Goal: Information Seeking & Learning: Learn about a topic

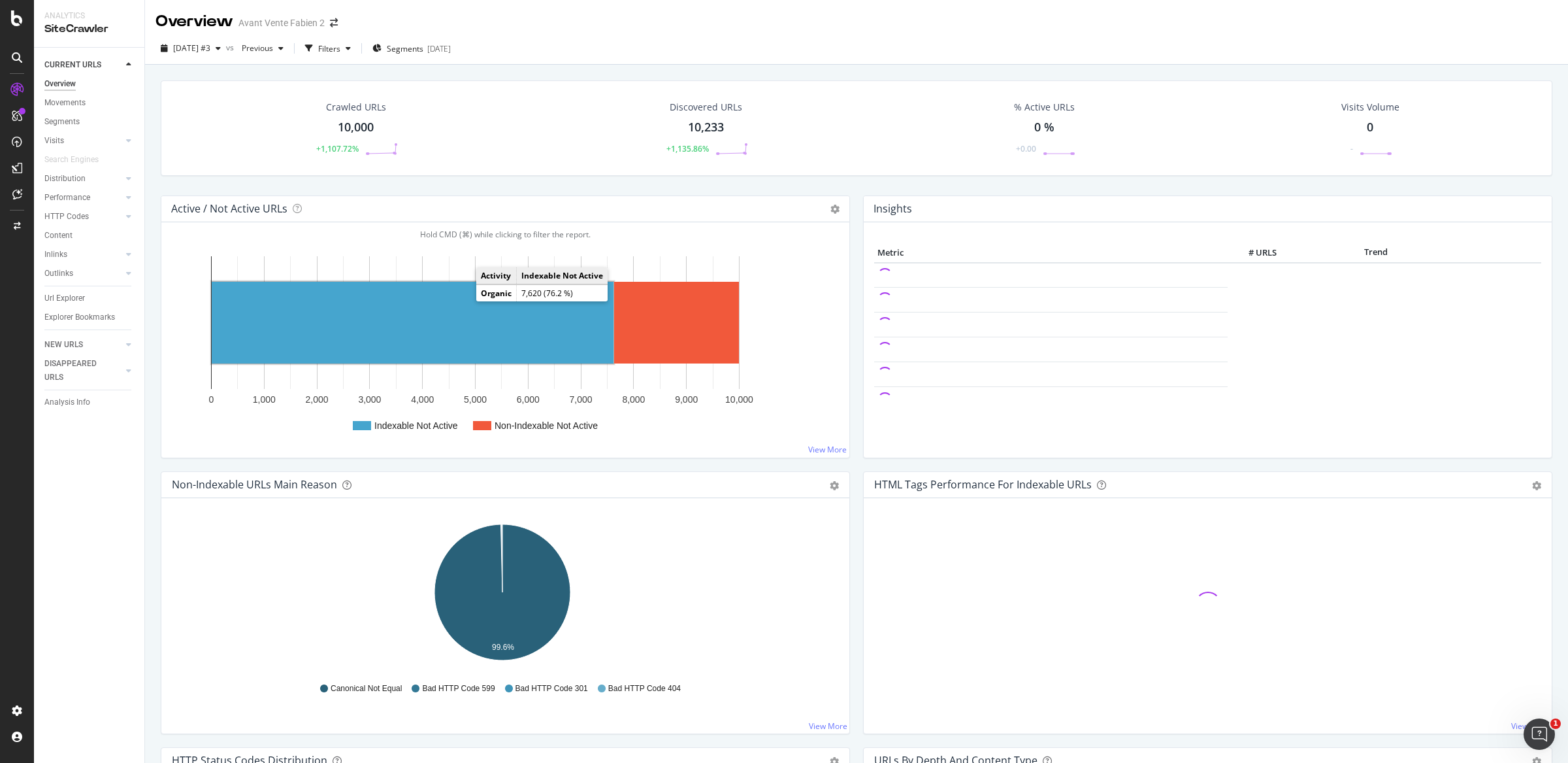
click at [471, 320] on rect "A chart." at bounding box center [412, 323] width 402 height 82
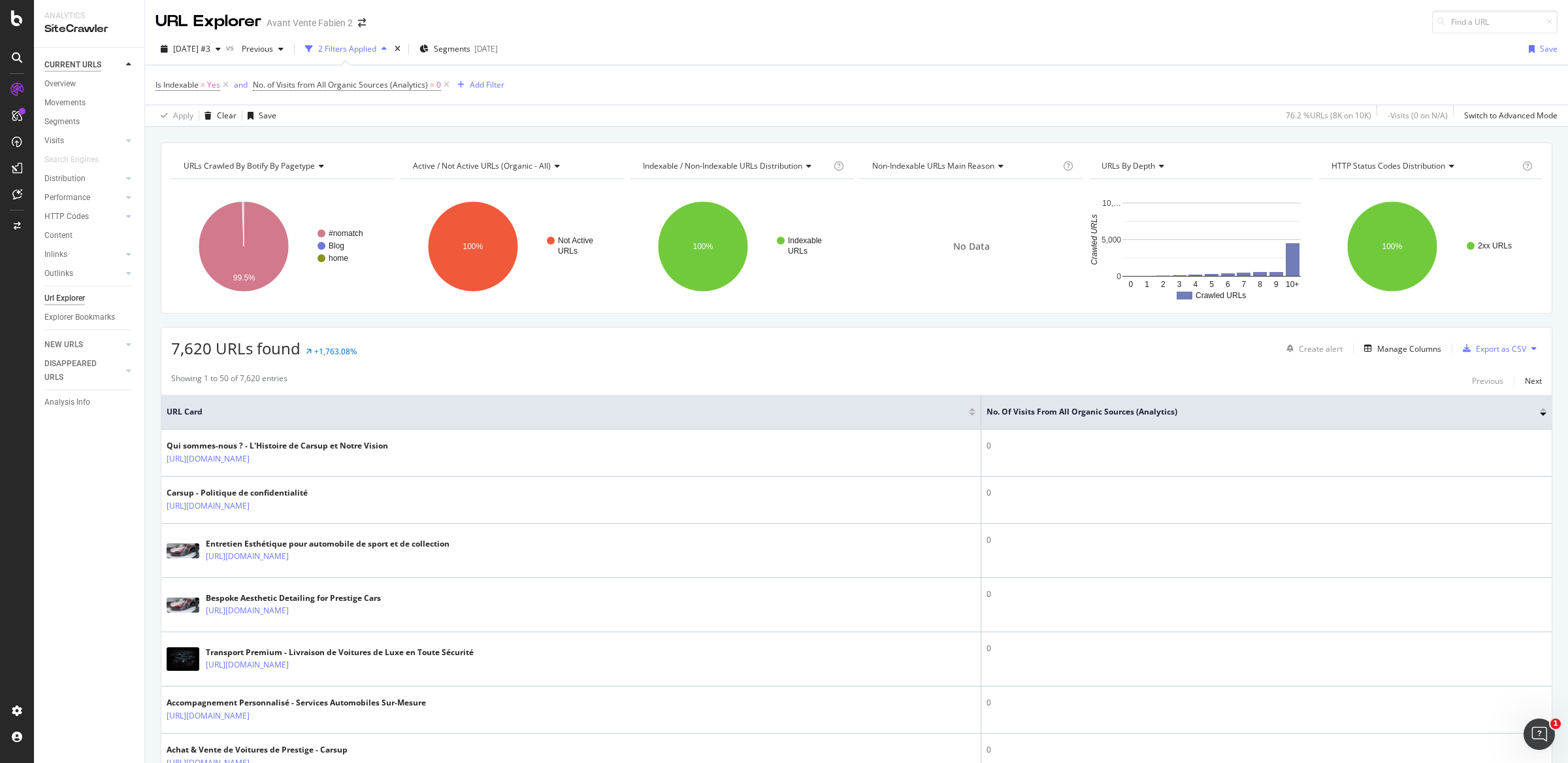
click at [60, 70] on div "CURRENT URLS" at bounding box center [73, 65] width 57 height 14
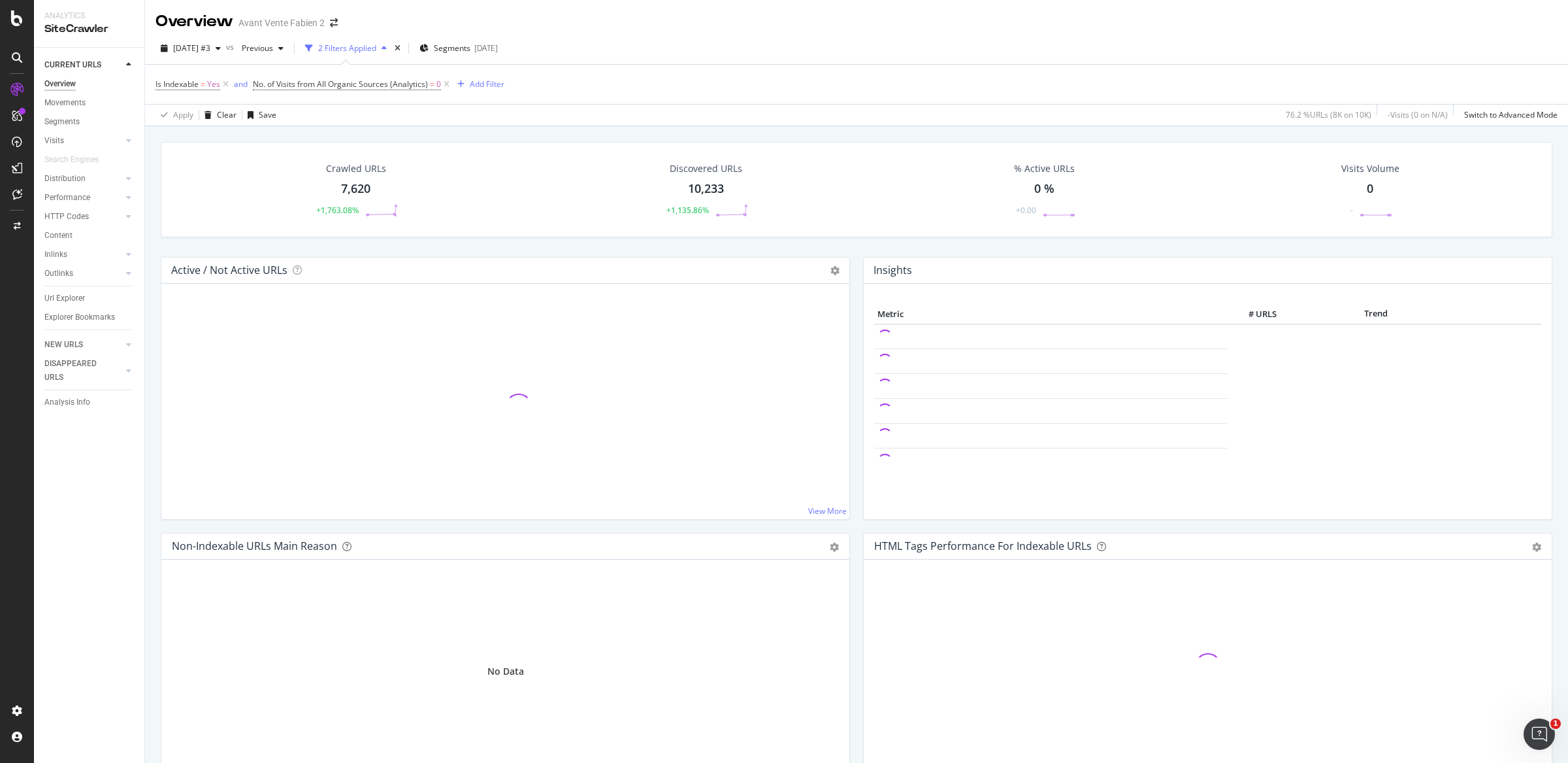
click at [63, 77] on div "Overview" at bounding box center [60, 84] width 31 height 14
click at [227, 80] on icon at bounding box center [226, 84] width 11 height 13
click at [347, 83] on icon at bounding box center [349, 84] width 11 height 13
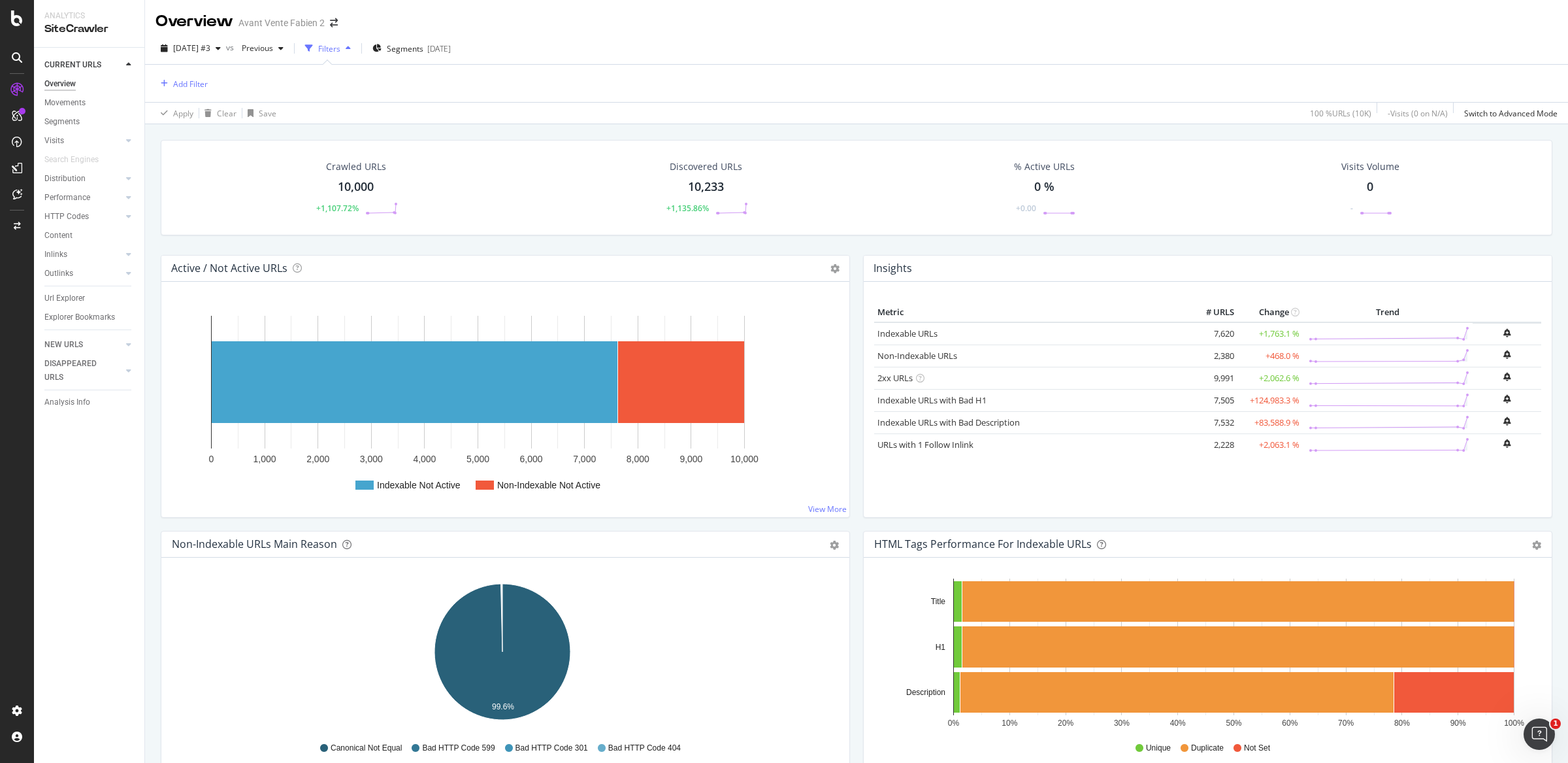
drag, startPoint x: 51, startPoint y: 269, endPoint x: 35, endPoint y: 279, distance: 18.9
click at [51, 269] on div "Outlinks" at bounding box center [59, 273] width 29 height 14
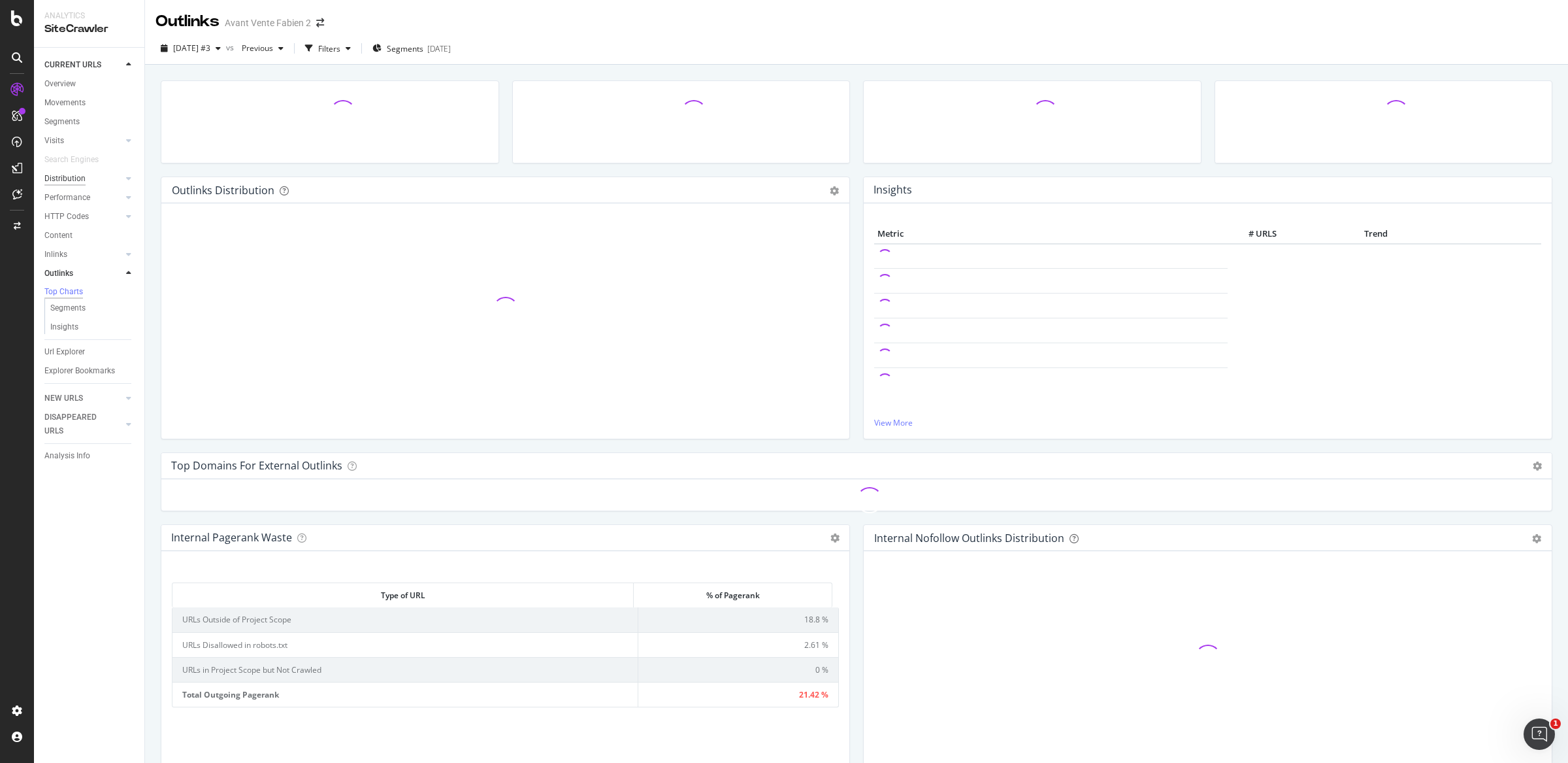
click at [76, 170] on div "Distribution" at bounding box center [95, 179] width 100 height 19
click at [76, 174] on div "Distribution" at bounding box center [65, 179] width 41 height 14
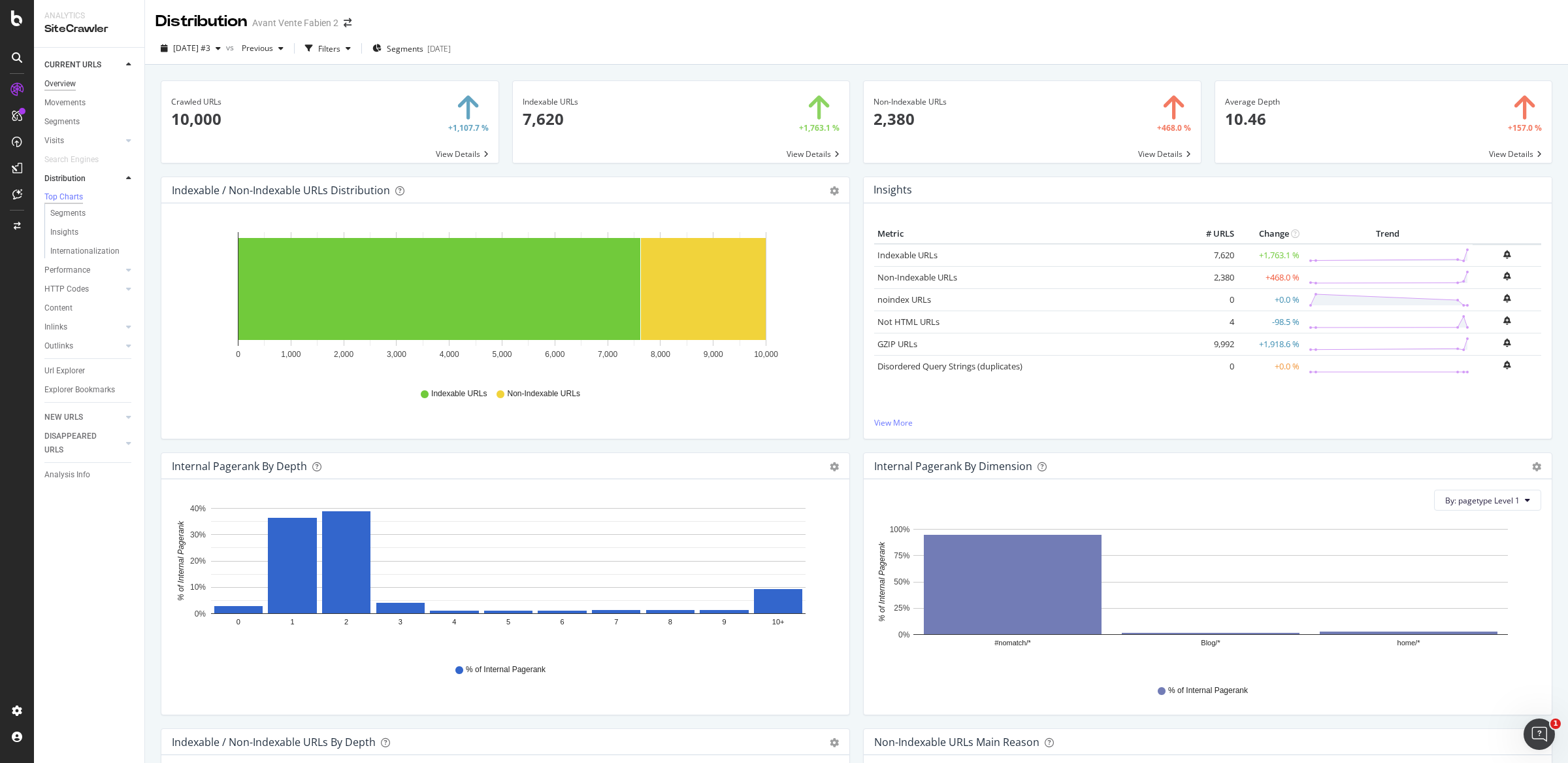
click at [58, 78] on div "Overview" at bounding box center [60, 84] width 31 height 14
